Goal: Information Seeking & Learning: Learn about a topic

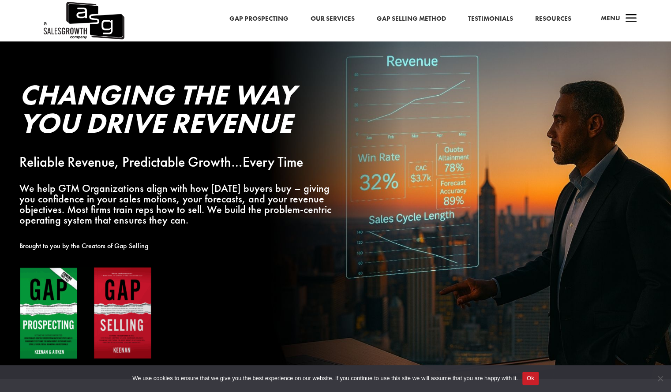
click at [267, 18] on link "Gap Prospecting" at bounding box center [258, 18] width 59 height 11
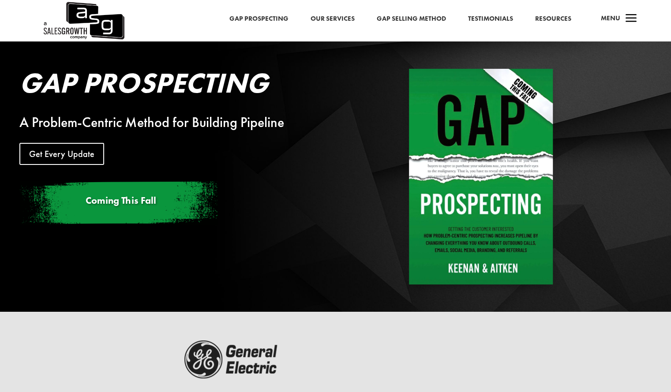
click at [323, 19] on link "Our Services" at bounding box center [333, 18] width 44 height 11
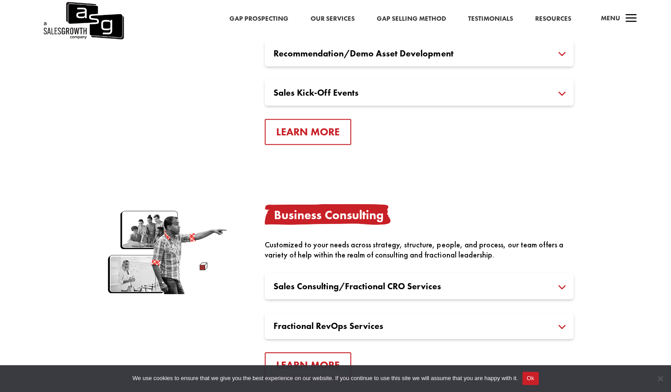
scroll to position [1588, 0]
